Goal: Task Accomplishment & Management: Use online tool/utility

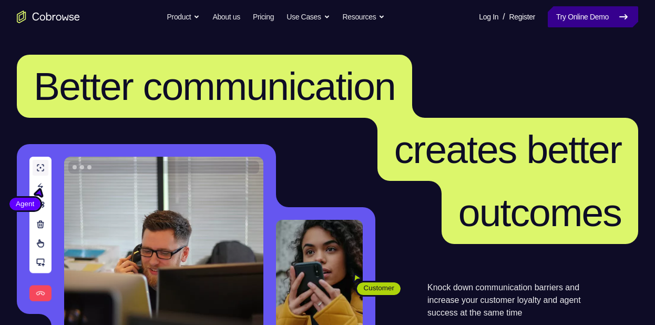
click at [599, 23] on link "Try Online Demo" at bounding box center [593, 16] width 90 height 21
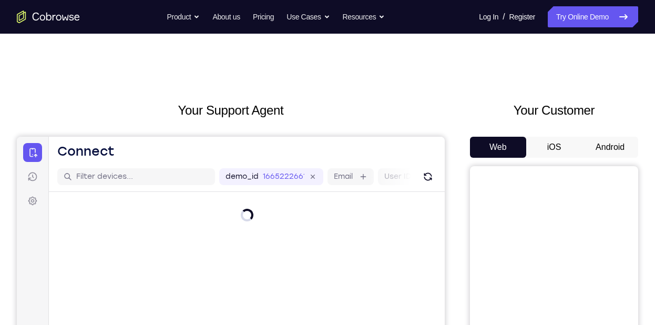
click at [609, 147] on button "Android" at bounding box center [610, 147] width 56 height 21
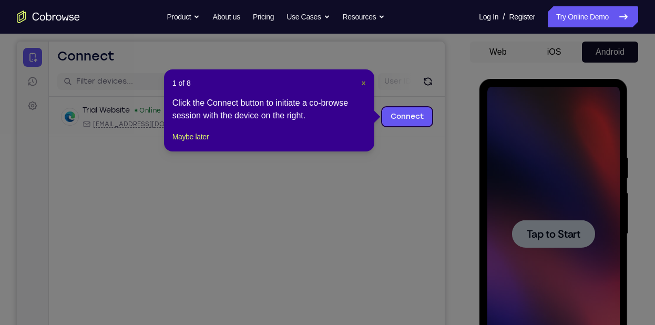
click at [362, 83] on span "×" at bounding box center [364, 83] width 4 height 8
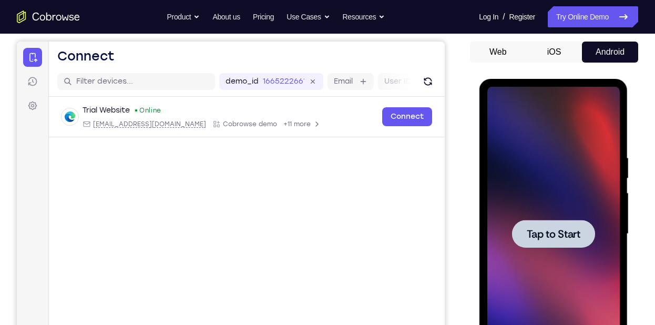
click at [522, 220] on div at bounding box center [553, 234] width 83 height 28
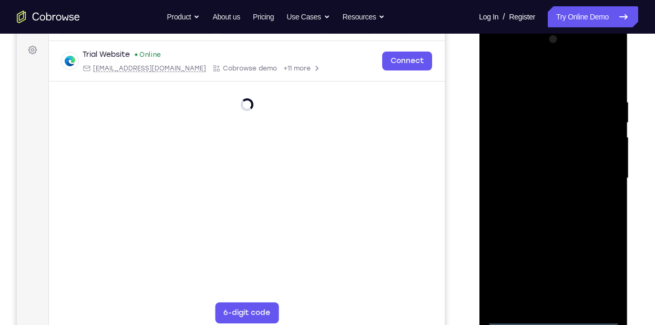
scroll to position [152, 0]
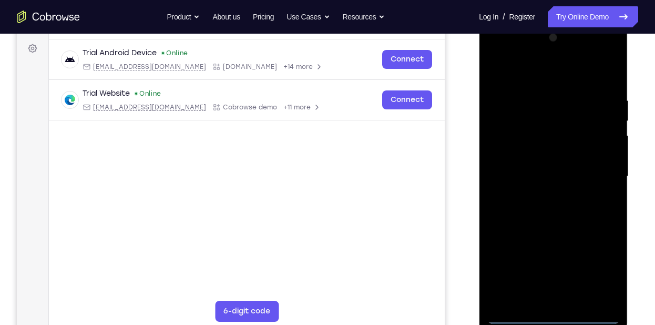
click at [554, 314] on div at bounding box center [553, 176] width 133 height 294
click at [604, 272] on div at bounding box center [553, 176] width 133 height 294
click at [542, 75] on div at bounding box center [553, 176] width 133 height 294
click at [605, 178] on div at bounding box center [553, 176] width 133 height 294
click at [540, 197] on div at bounding box center [553, 176] width 133 height 294
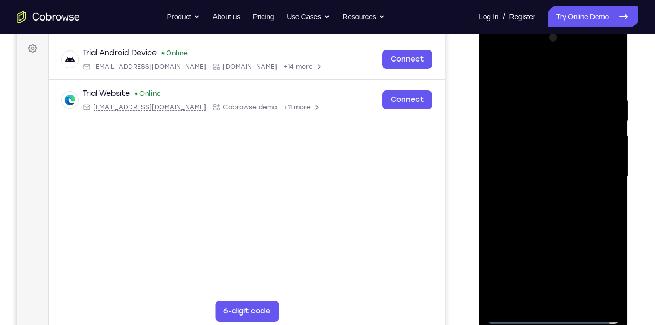
click at [541, 164] on div at bounding box center [553, 176] width 133 height 294
click at [532, 157] on div at bounding box center [553, 176] width 133 height 294
click at [591, 179] on div at bounding box center [553, 176] width 133 height 294
click at [563, 221] on div at bounding box center [553, 176] width 133 height 294
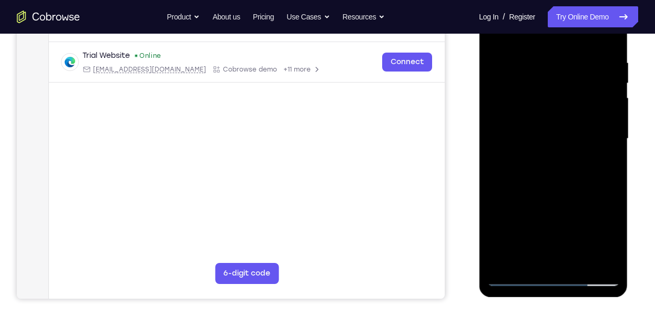
scroll to position [191, 0]
click at [612, 167] on div at bounding box center [553, 138] width 133 height 294
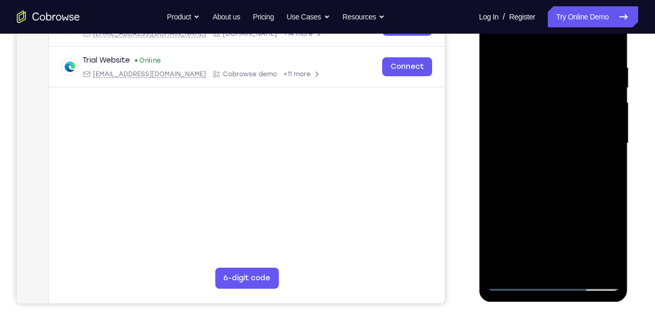
scroll to position [185, 0]
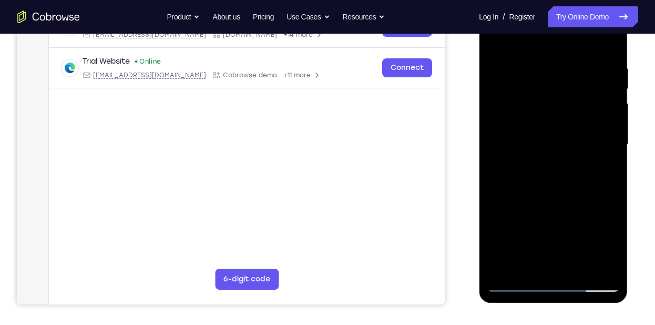
click at [612, 169] on div at bounding box center [553, 144] width 133 height 294
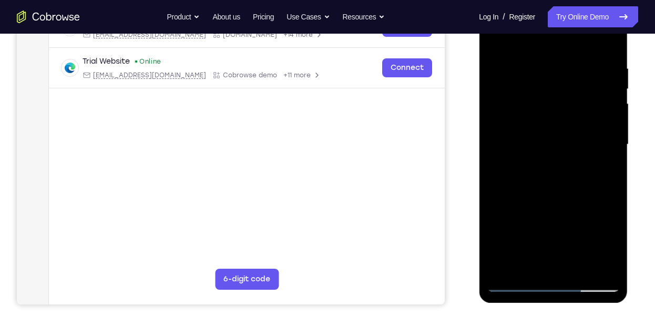
click at [498, 168] on div at bounding box center [553, 144] width 133 height 294
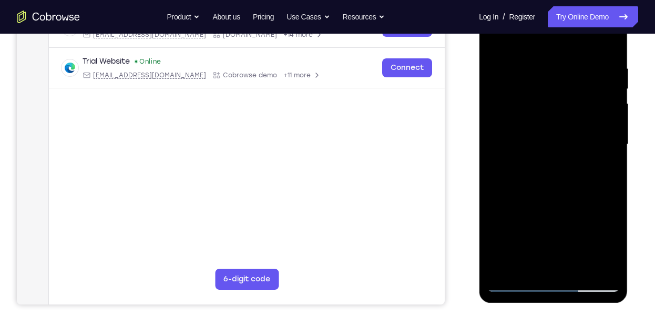
click at [498, 168] on div at bounding box center [553, 144] width 133 height 294
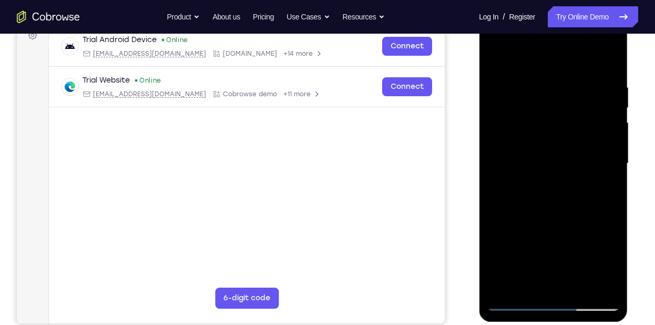
scroll to position [165, 0]
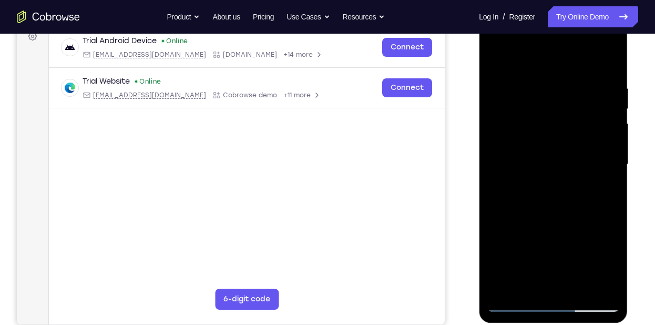
click at [577, 286] on div at bounding box center [553, 164] width 133 height 294
click at [555, 220] on div at bounding box center [553, 164] width 133 height 294
click at [551, 216] on div at bounding box center [553, 164] width 133 height 294
click at [498, 63] on div at bounding box center [553, 164] width 133 height 294
click at [501, 59] on div at bounding box center [553, 164] width 133 height 294
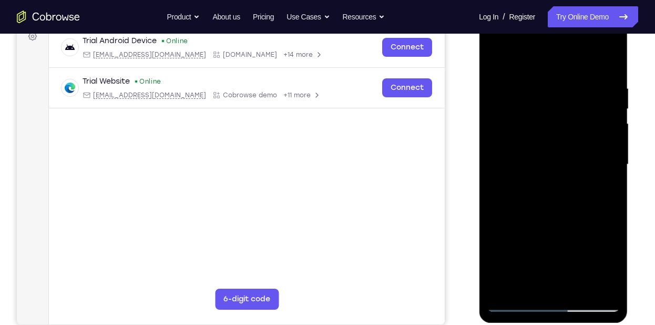
click at [534, 76] on div at bounding box center [553, 164] width 133 height 294
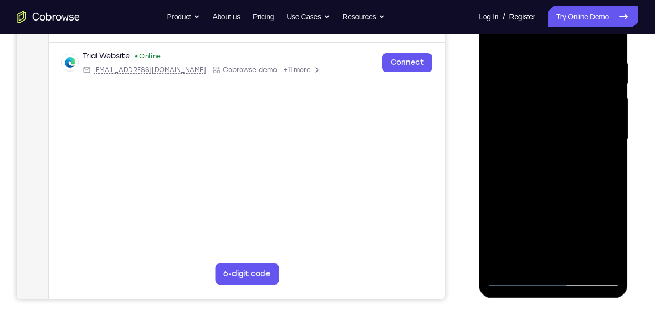
scroll to position [195, 0]
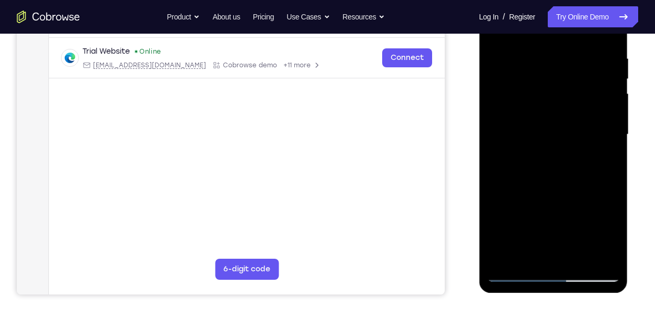
click at [605, 99] on div at bounding box center [553, 134] width 133 height 294
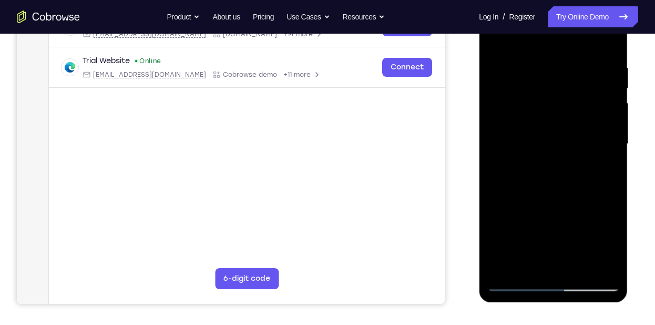
click at [603, 114] on div at bounding box center [553, 144] width 133 height 294
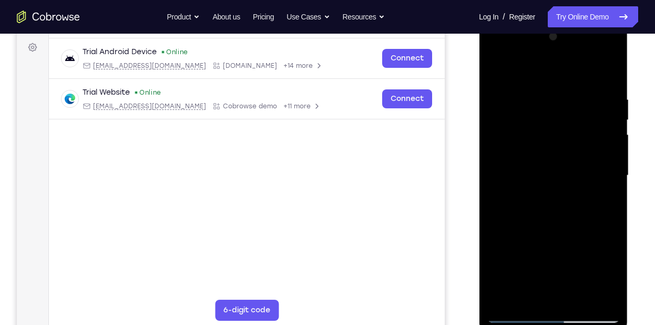
scroll to position [152, 0]
click at [603, 114] on div at bounding box center [553, 176] width 133 height 294
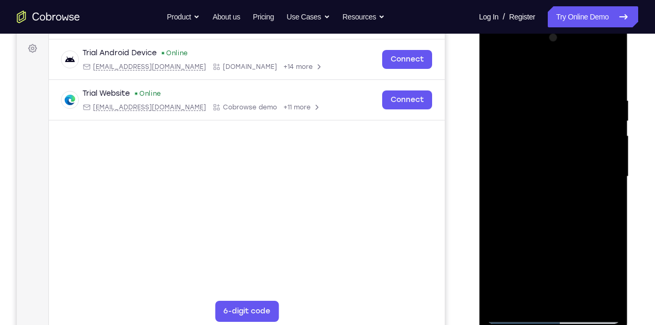
click at [499, 159] on div at bounding box center [553, 176] width 133 height 294
click at [583, 169] on div at bounding box center [553, 176] width 133 height 294
click at [599, 172] on div at bounding box center [553, 176] width 133 height 294
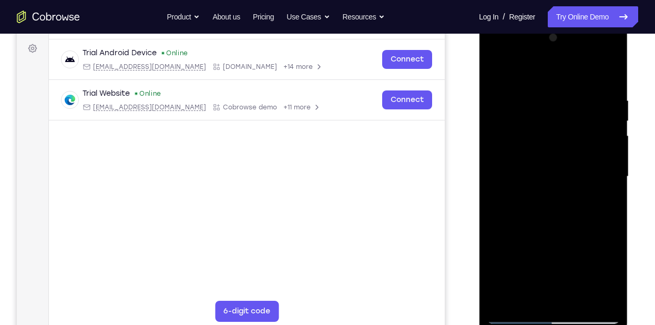
click at [599, 172] on div at bounding box center [553, 176] width 133 height 294
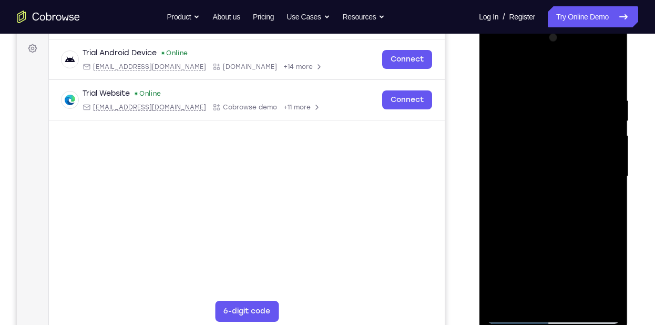
click at [599, 172] on div at bounding box center [553, 176] width 133 height 294
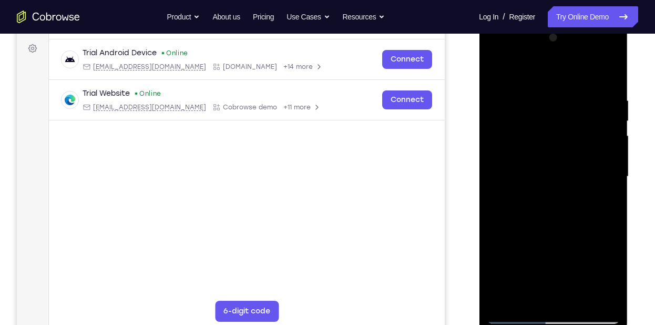
click at [599, 172] on div at bounding box center [553, 176] width 133 height 294
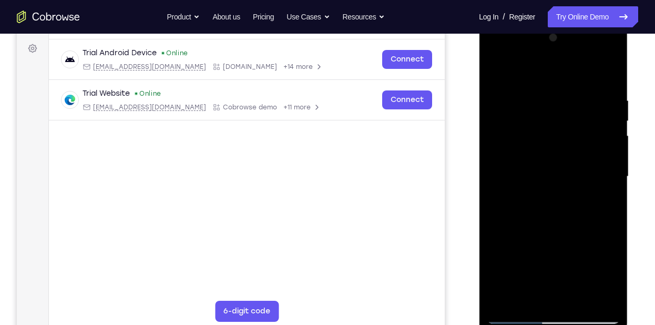
click at [599, 172] on div at bounding box center [553, 176] width 133 height 294
click at [594, 121] on div at bounding box center [553, 176] width 133 height 294
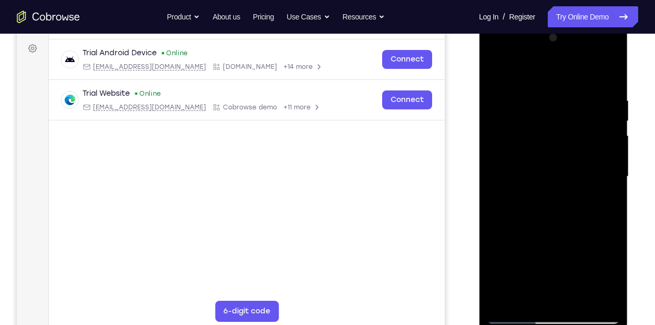
click at [594, 121] on div at bounding box center [553, 176] width 133 height 294
click at [492, 184] on div at bounding box center [553, 176] width 133 height 294
click at [584, 152] on div at bounding box center [553, 176] width 133 height 294
click at [605, 145] on div at bounding box center [553, 176] width 133 height 294
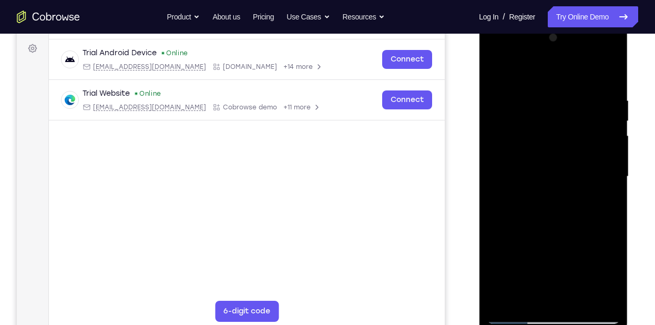
click at [605, 145] on div at bounding box center [553, 176] width 133 height 294
click at [588, 126] on div at bounding box center [553, 176] width 133 height 294
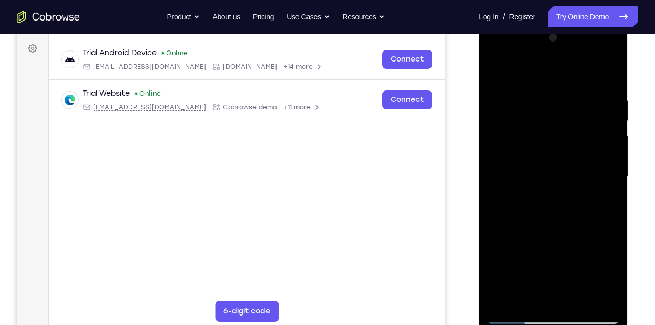
click at [588, 126] on div at bounding box center [553, 176] width 133 height 294
click at [593, 138] on div at bounding box center [553, 176] width 133 height 294
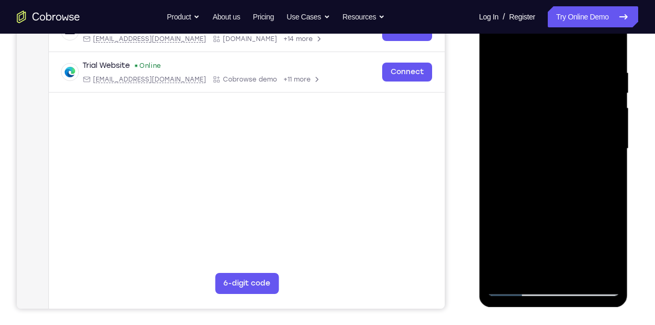
scroll to position [182, 0]
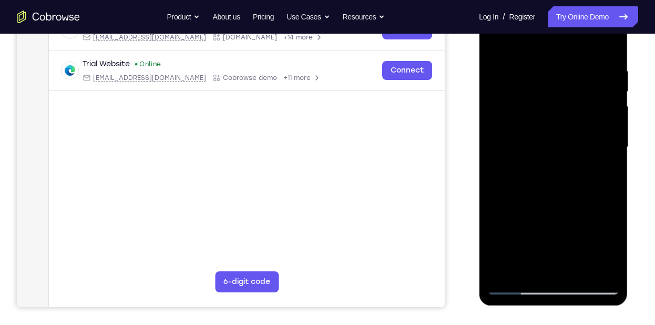
click at [593, 138] on div at bounding box center [553, 147] width 133 height 294
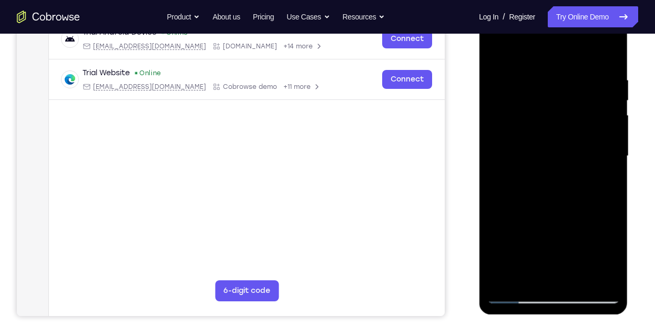
scroll to position [172, 0]
click at [609, 54] on div at bounding box center [553, 156] width 133 height 294
drag, startPoint x: 590, startPoint y: 184, endPoint x: 591, endPoint y: 158, distance: 26.3
click at [591, 158] on div at bounding box center [553, 156] width 133 height 294
click at [611, 49] on div at bounding box center [553, 156] width 133 height 294
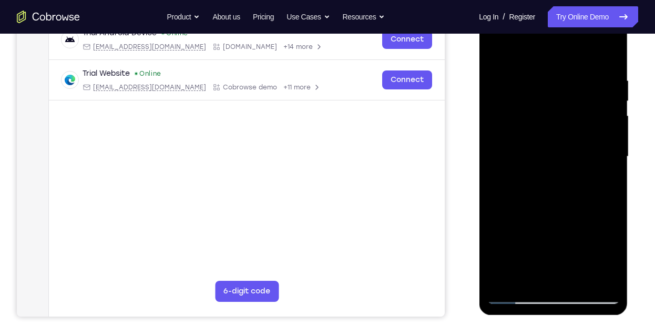
click at [496, 51] on div at bounding box center [553, 156] width 133 height 294
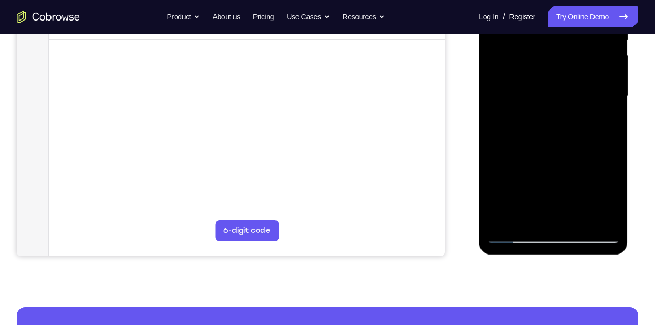
scroll to position [235, 0]
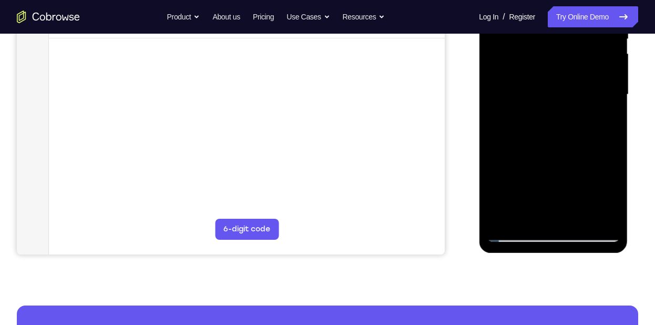
click at [517, 161] on div at bounding box center [553, 94] width 133 height 294
